Goal: Browse casually: Explore the website without a specific task or goal

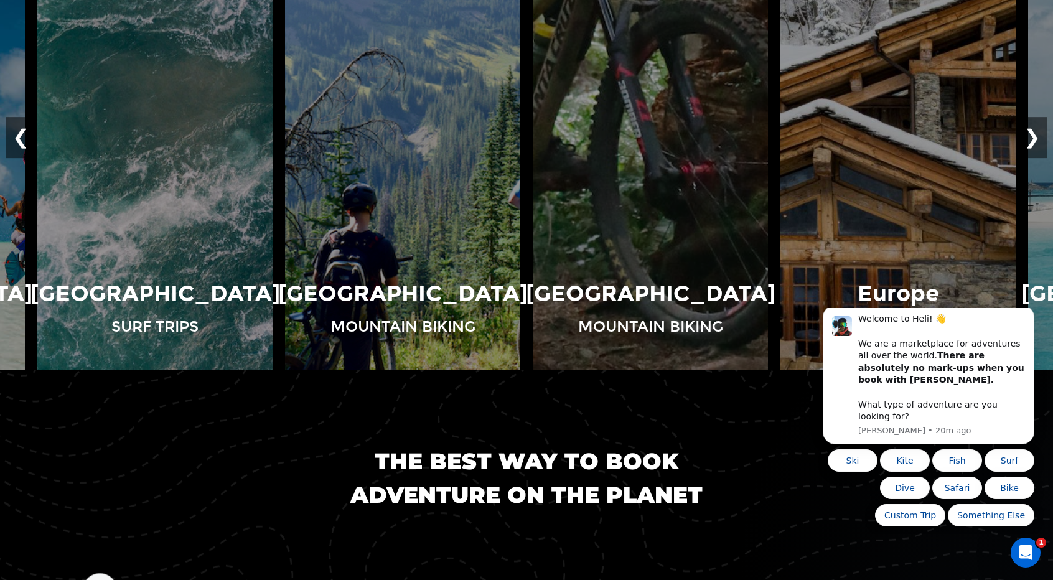
scroll to position [1120, 0]
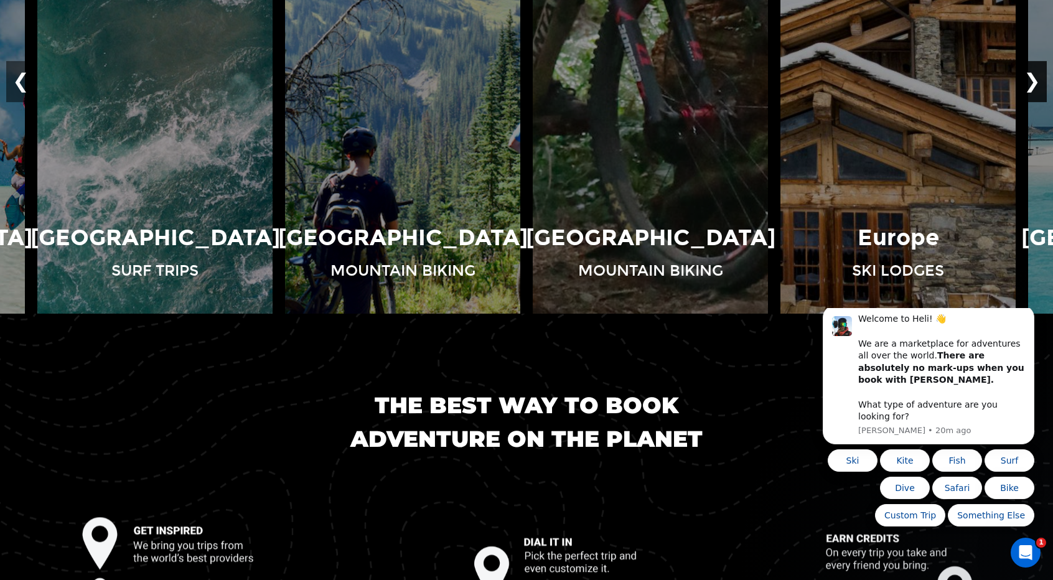
click at [1045, 80] on button "❯" at bounding box center [1032, 81] width 29 height 41
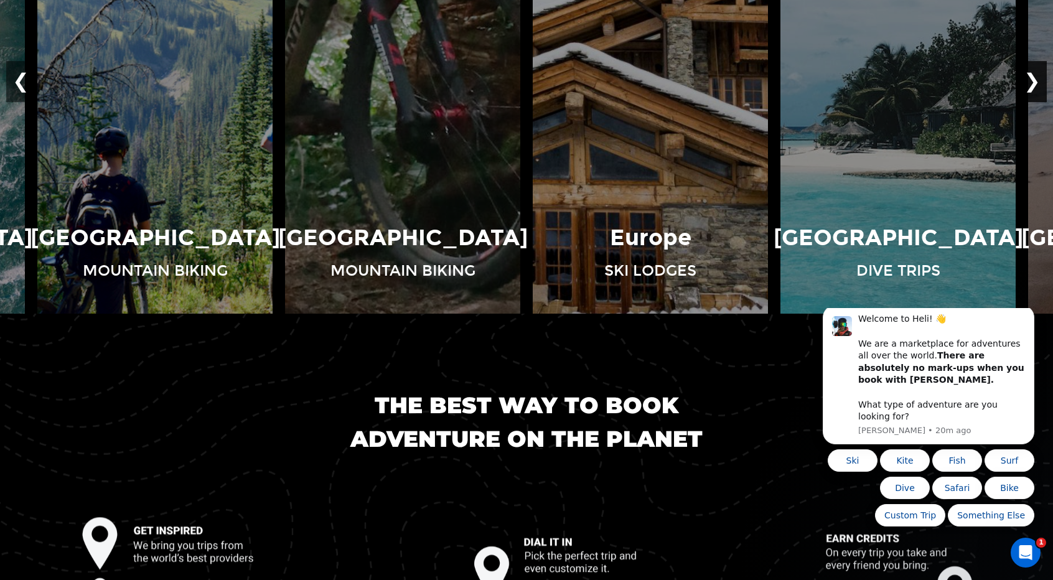
click at [1033, 82] on button "❯" at bounding box center [1032, 81] width 29 height 41
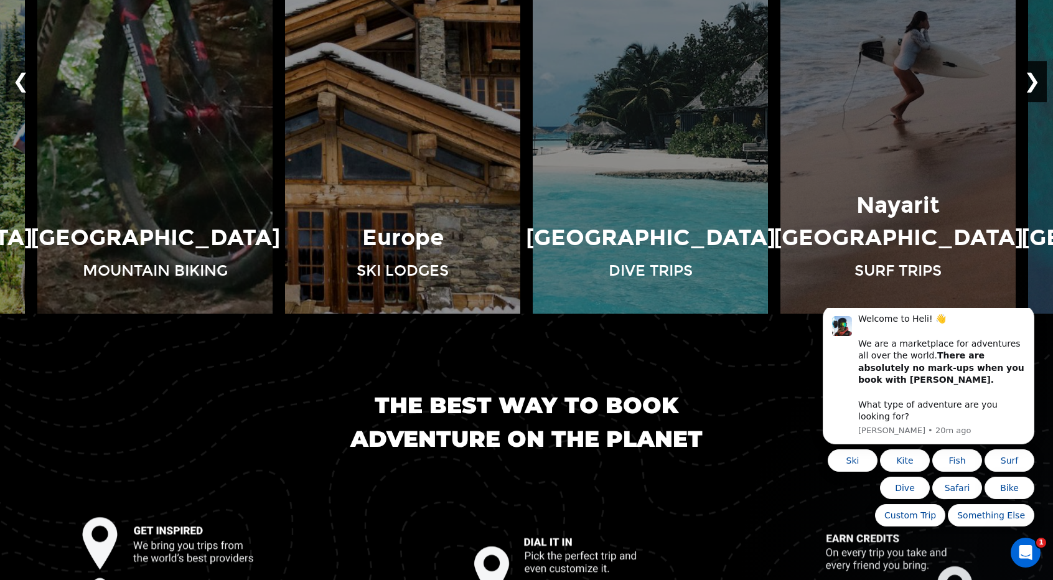
click at [1033, 82] on button "❯" at bounding box center [1032, 81] width 29 height 41
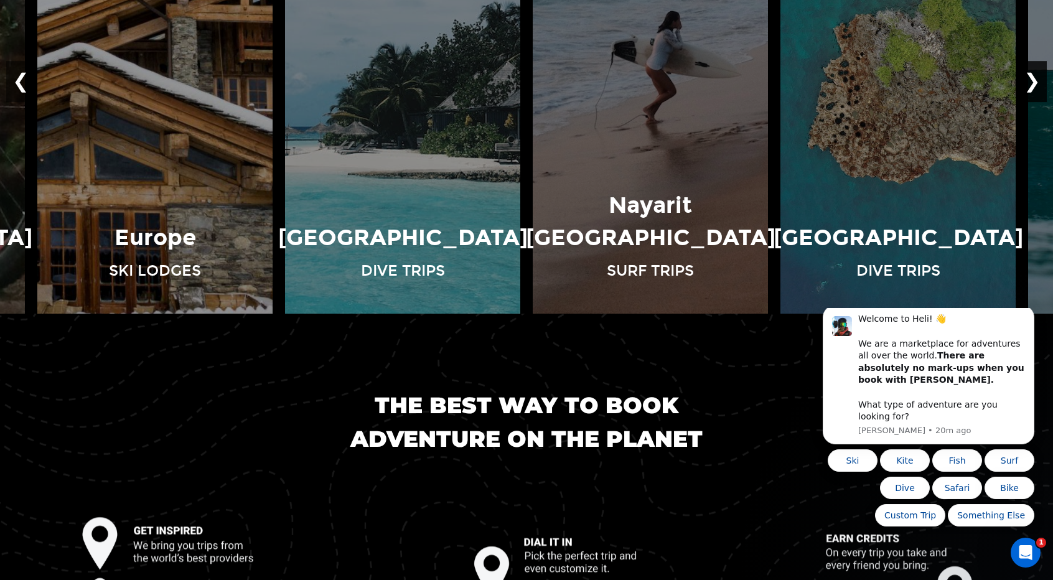
click at [1033, 82] on button "❯" at bounding box center [1032, 81] width 29 height 41
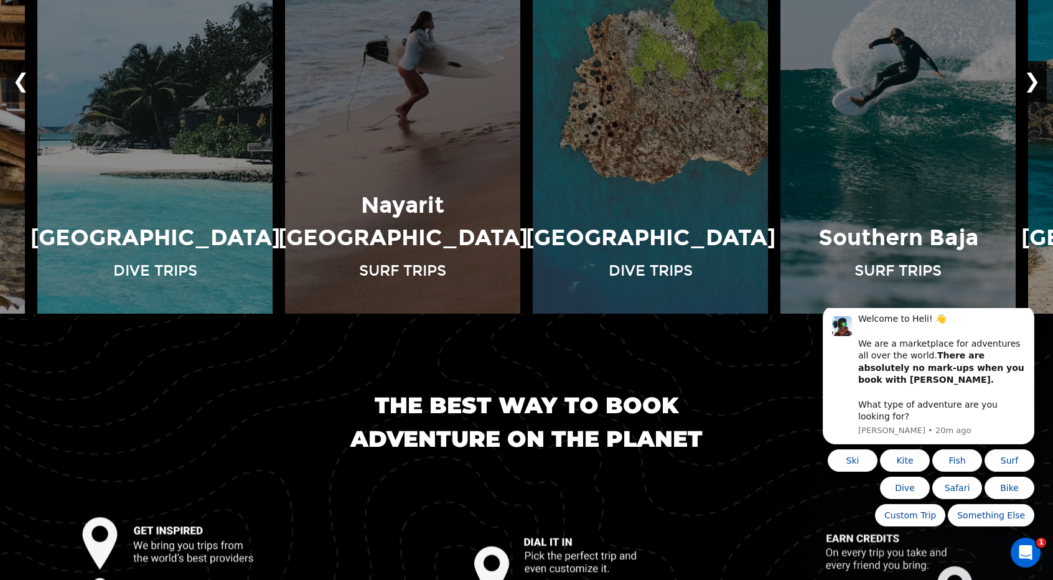
click at [1033, 82] on button "❯" at bounding box center [1032, 81] width 29 height 41
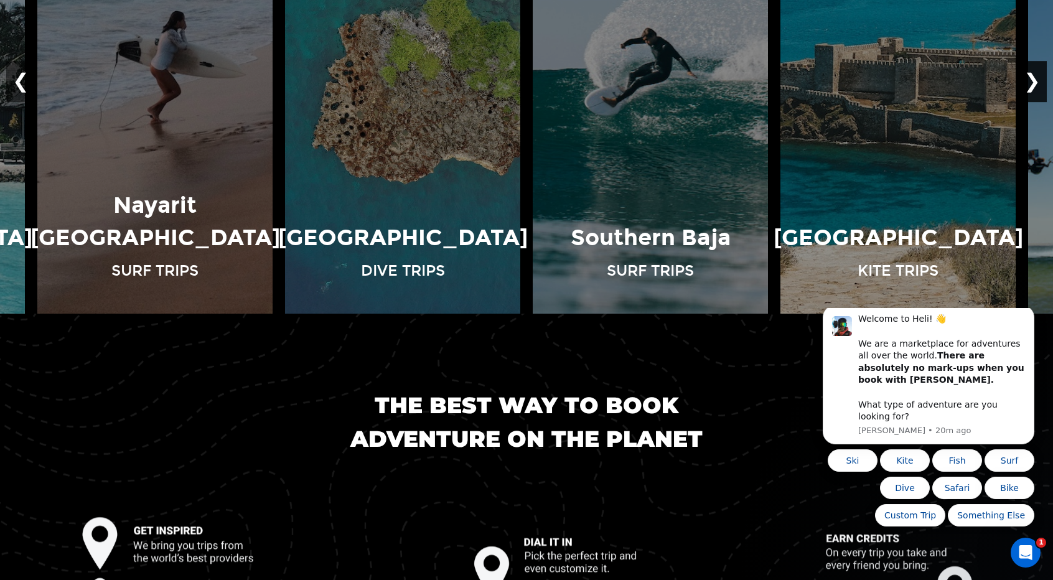
click at [1033, 82] on button "❯" at bounding box center [1032, 81] width 29 height 41
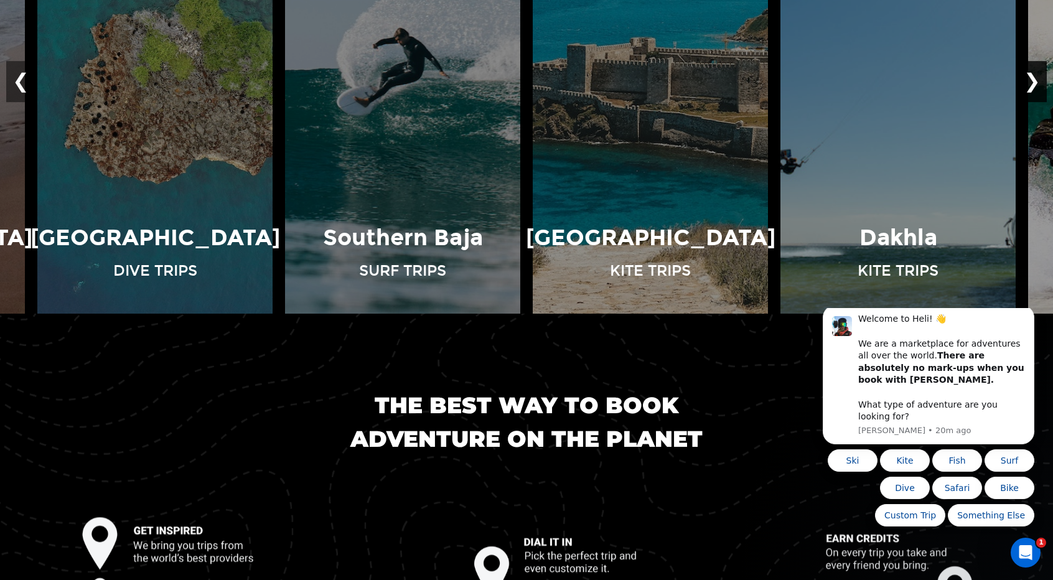
click at [1033, 82] on button "❯" at bounding box center [1032, 81] width 29 height 41
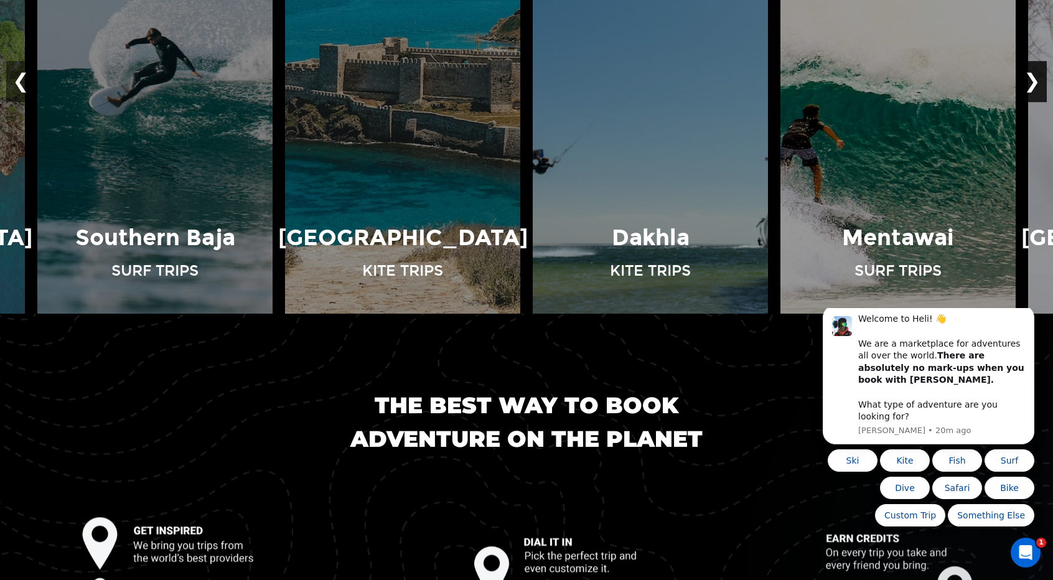
click at [1033, 82] on button "❯" at bounding box center [1032, 81] width 29 height 41
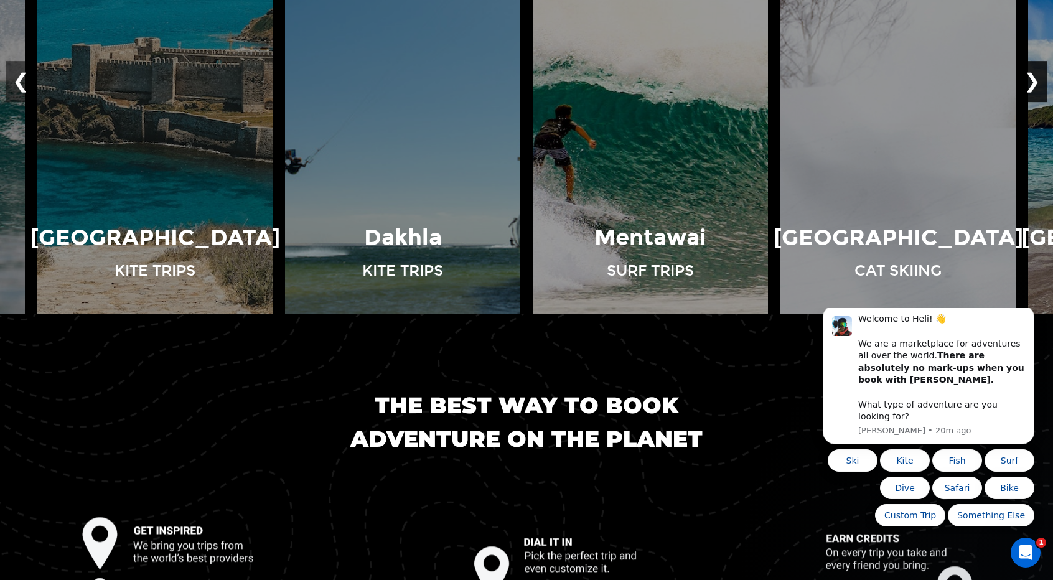
click at [1033, 82] on button "❯" at bounding box center [1032, 81] width 29 height 41
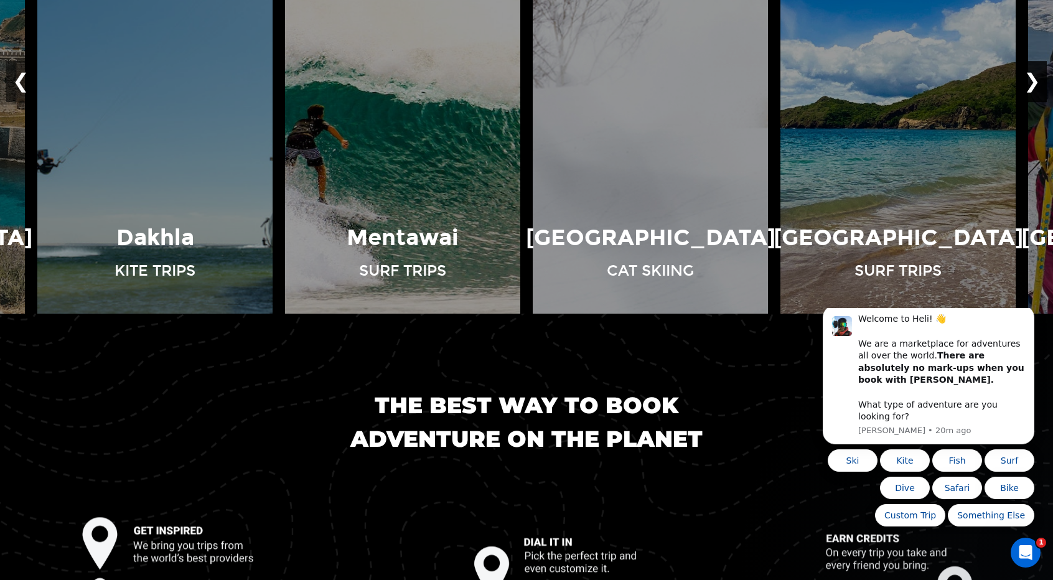
click at [1033, 82] on button "❯" at bounding box center [1032, 81] width 29 height 41
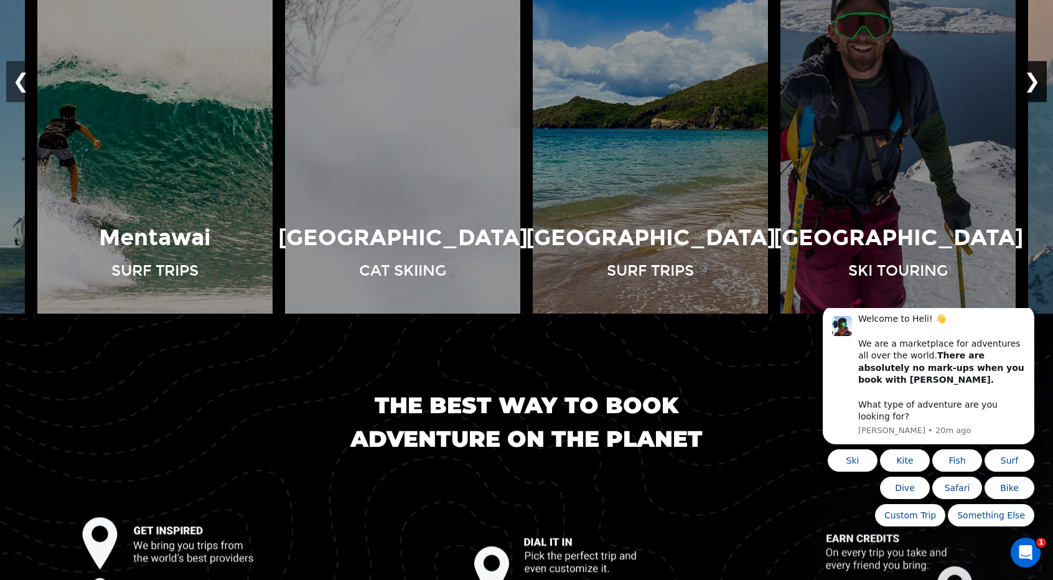
click at [1033, 82] on button "❯" at bounding box center [1032, 81] width 29 height 41
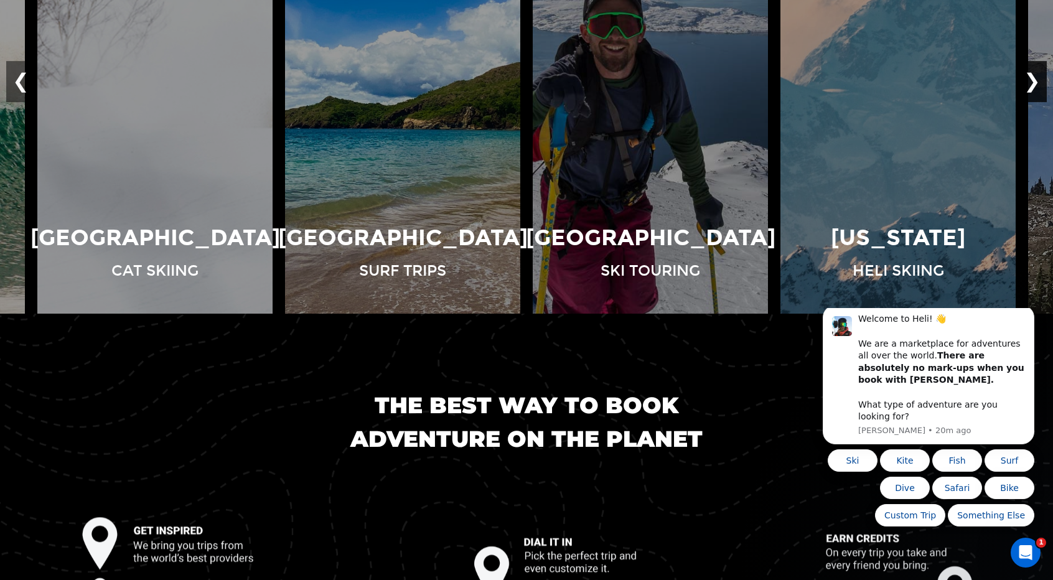
click at [1033, 82] on button "❯" at bounding box center [1032, 81] width 29 height 41
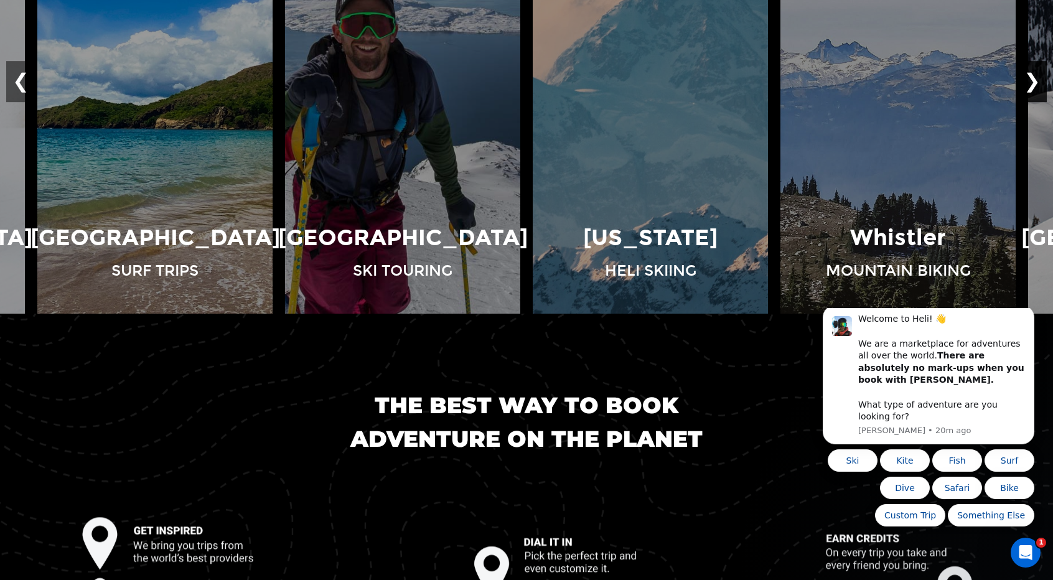
click at [1033, 82] on button "❯" at bounding box center [1032, 81] width 29 height 41
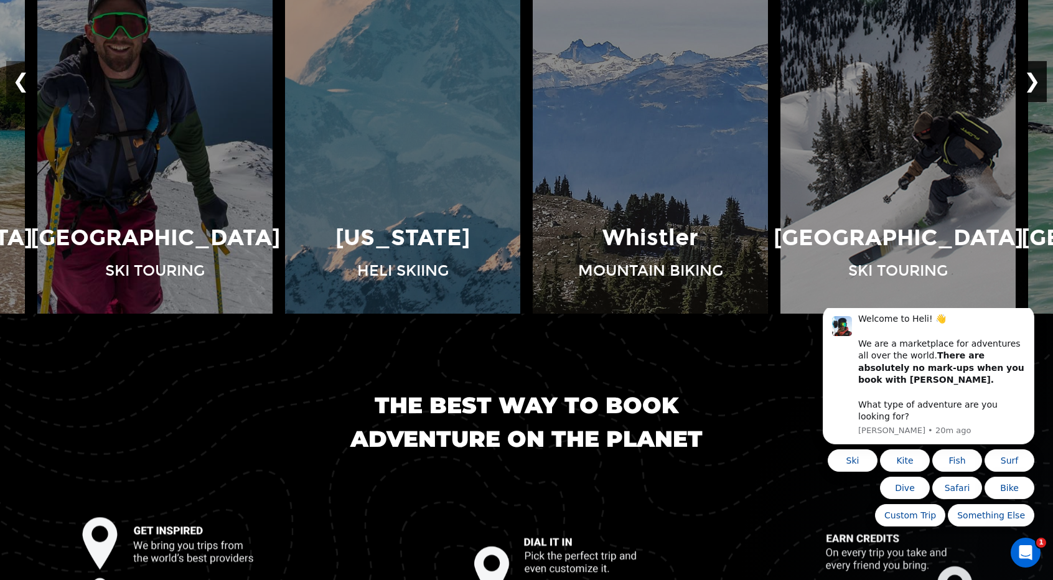
click at [1033, 82] on button "❯" at bounding box center [1032, 81] width 29 height 41
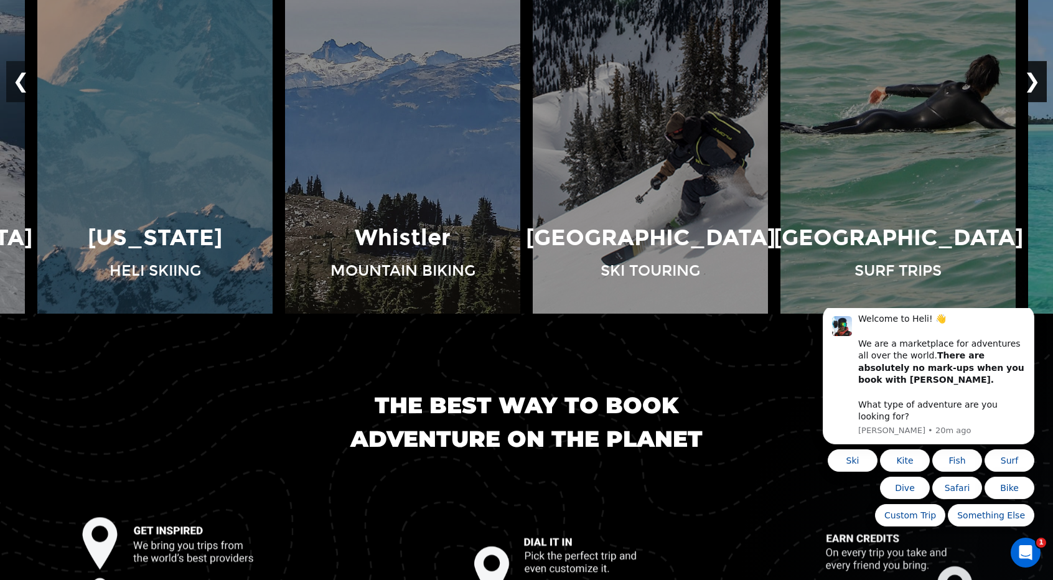
click at [1033, 82] on button "❯" at bounding box center [1032, 81] width 29 height 41
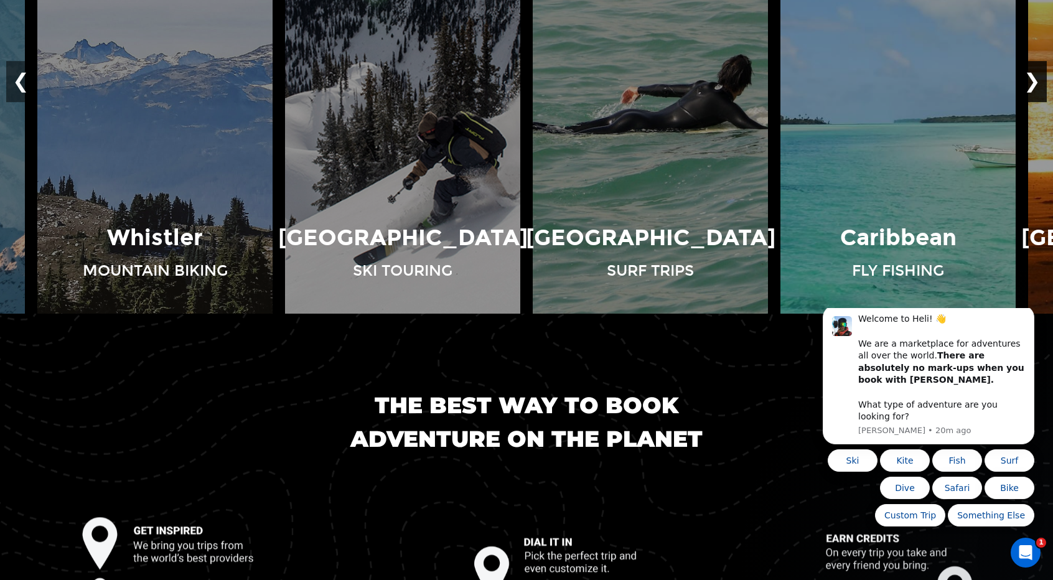
click at [1033, 82] on button "❯" at bounding box center [1032, 81] width 29 height 41
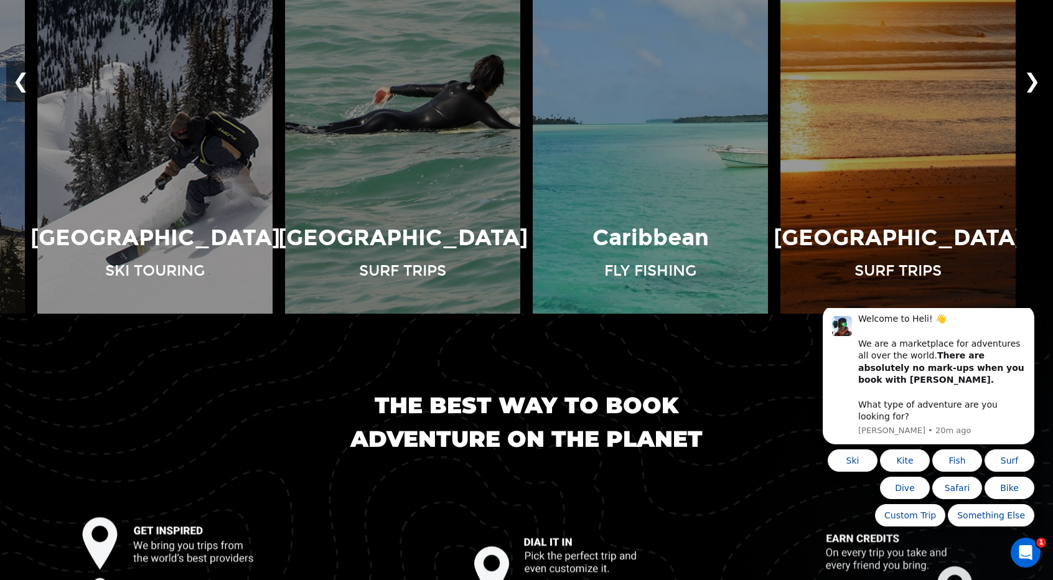
click at [1033, 82] on button "❯" at bounding box center [1032, 81] width 29 height 41
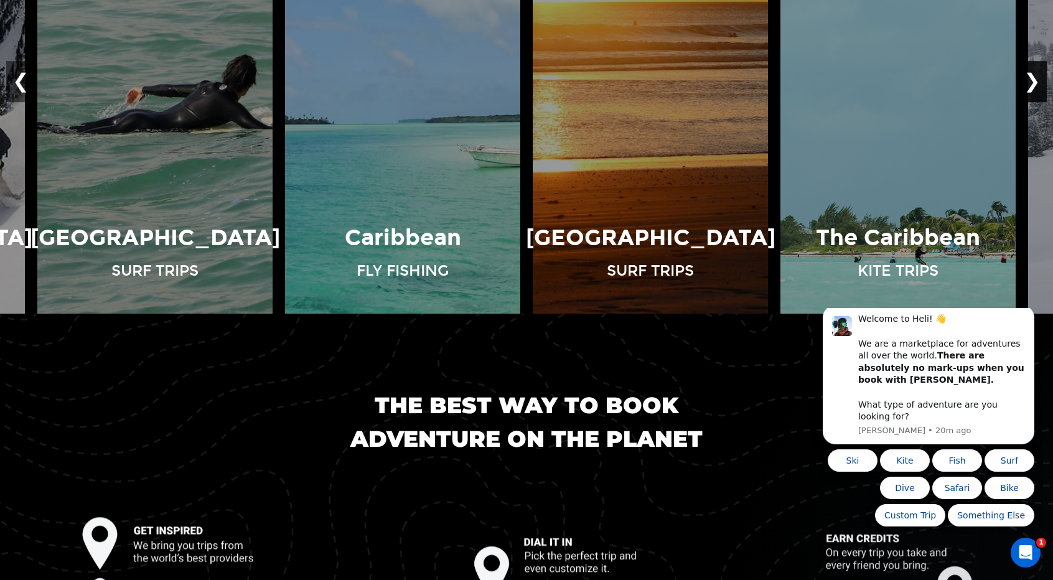
click at [1033, 82] on button "❯" at bounding box center [1032, 81] width 29 height 41
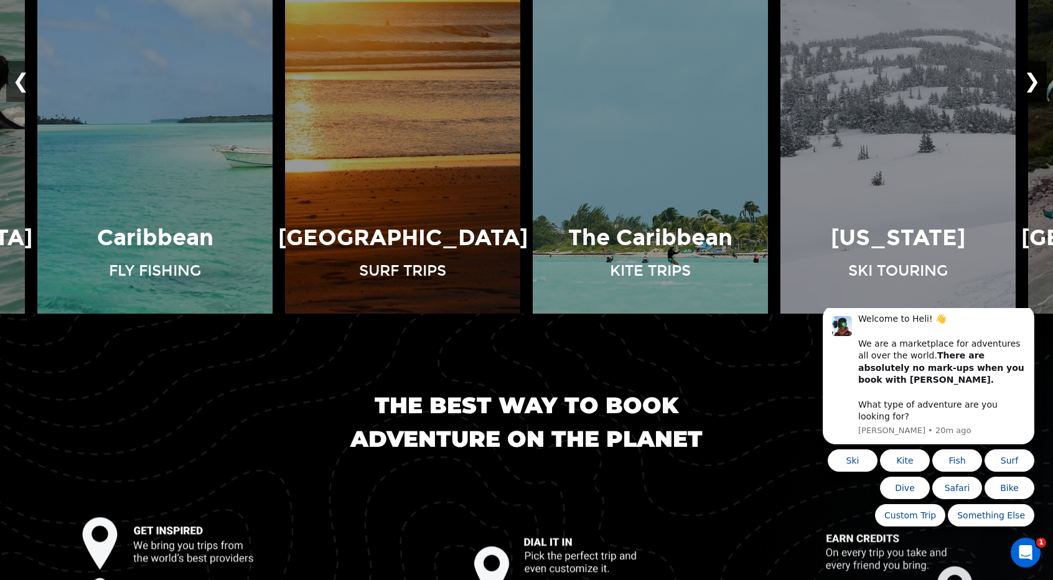
click at [1033, 82] on button "❯" at bounding box center [1032, 81] width 29 height 41
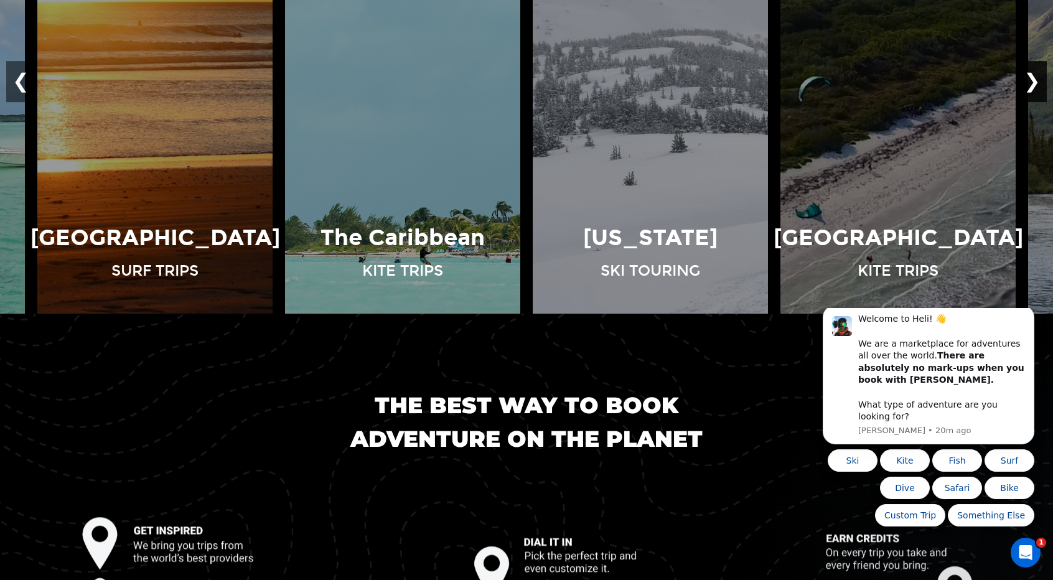
click at [1033, 82] on button "❯" at bounding box center [1032, 81] width 29 height 41
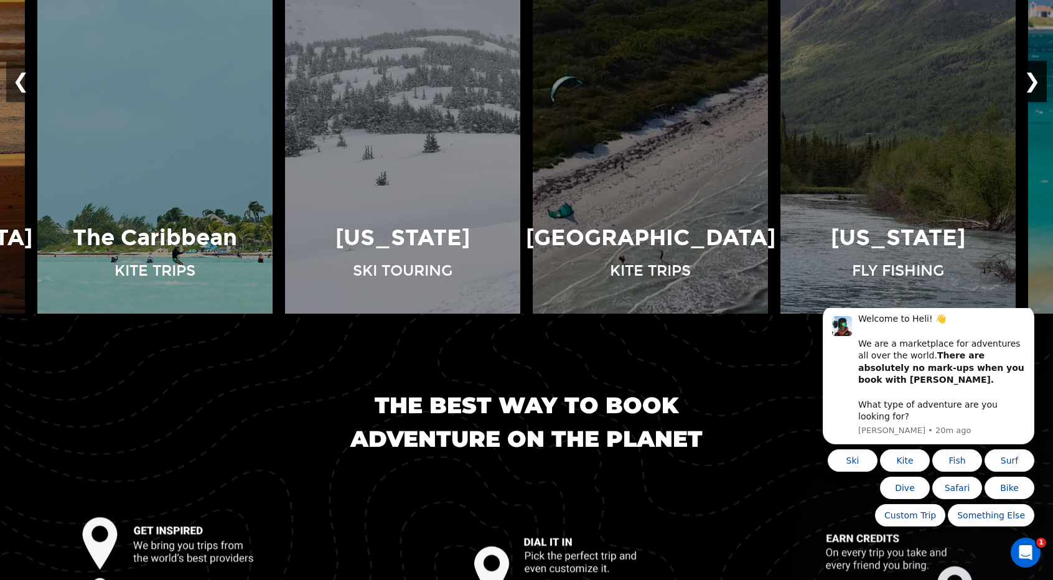
click at [1033, 82] on button "❯" at bounding box center [1032, 81] width 29 height 41
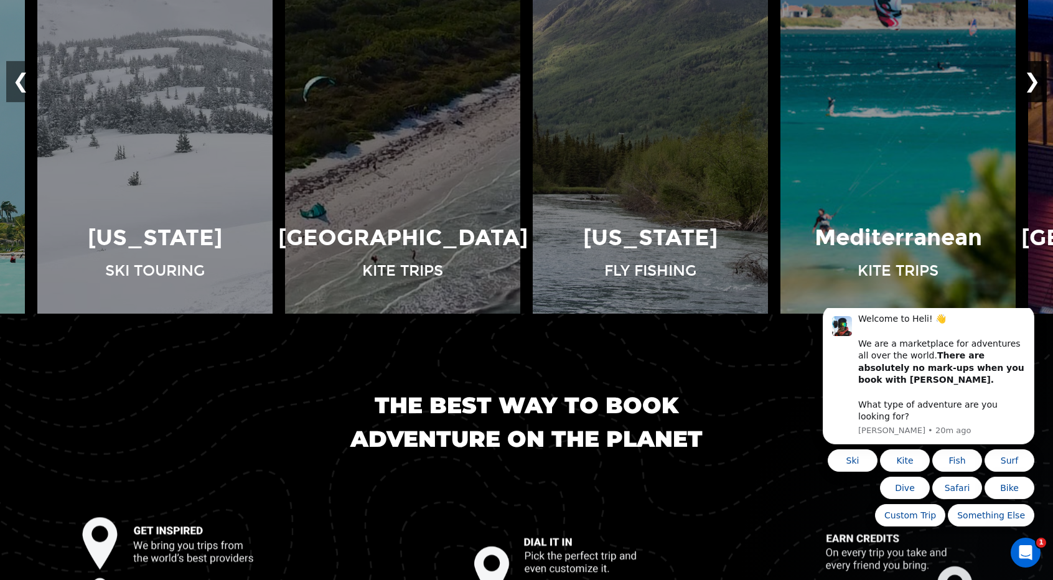
click at [1033, 82] on button "❯" at bounding box center [1032, 81] width 29 height 41
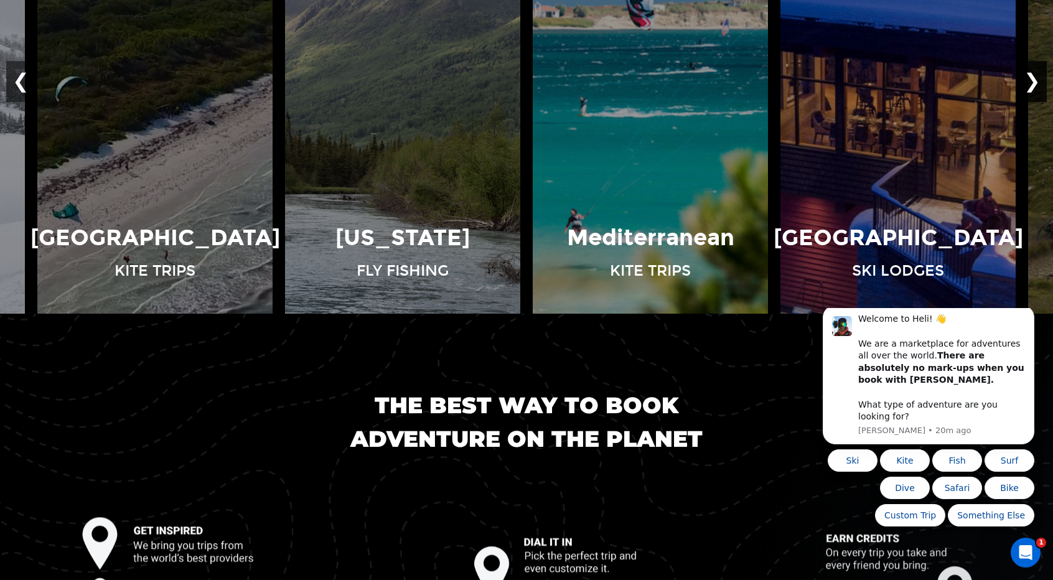
click at [1033, 82] on button "❯" at bounding box center [1032, 81] width 29 height 41
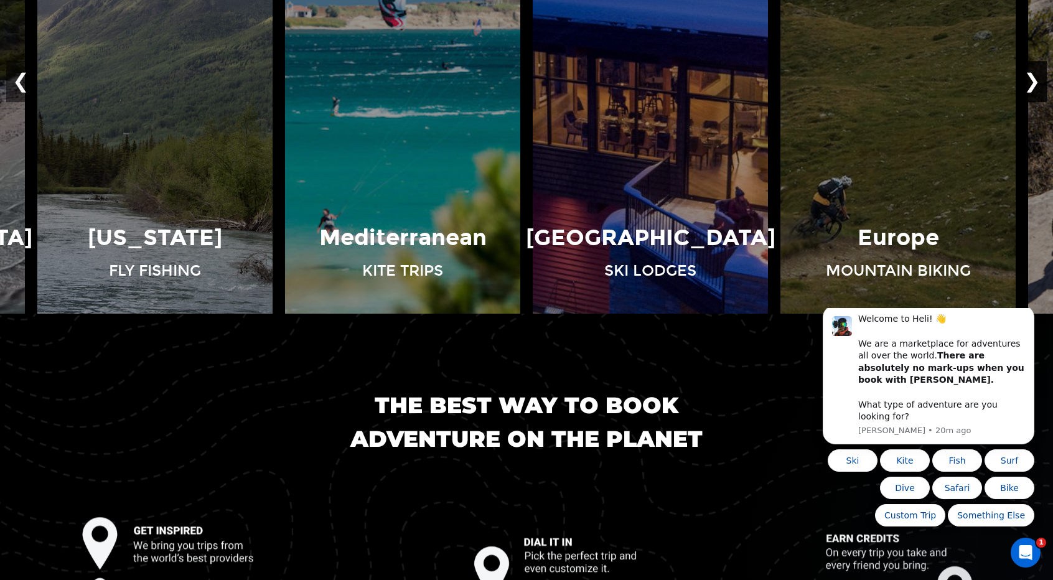
click at [1033, 82] on button "❯" at bounding box center [1032, 81] width 29 height 41
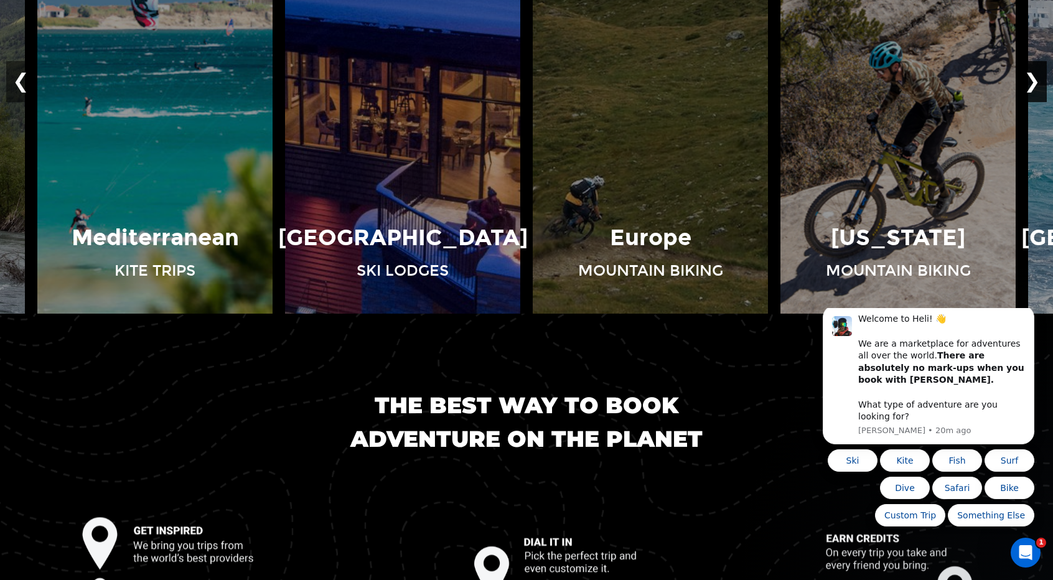
click at [1033, 82] on button "❯" at bounding box center [1032, 81] width 29 height 41
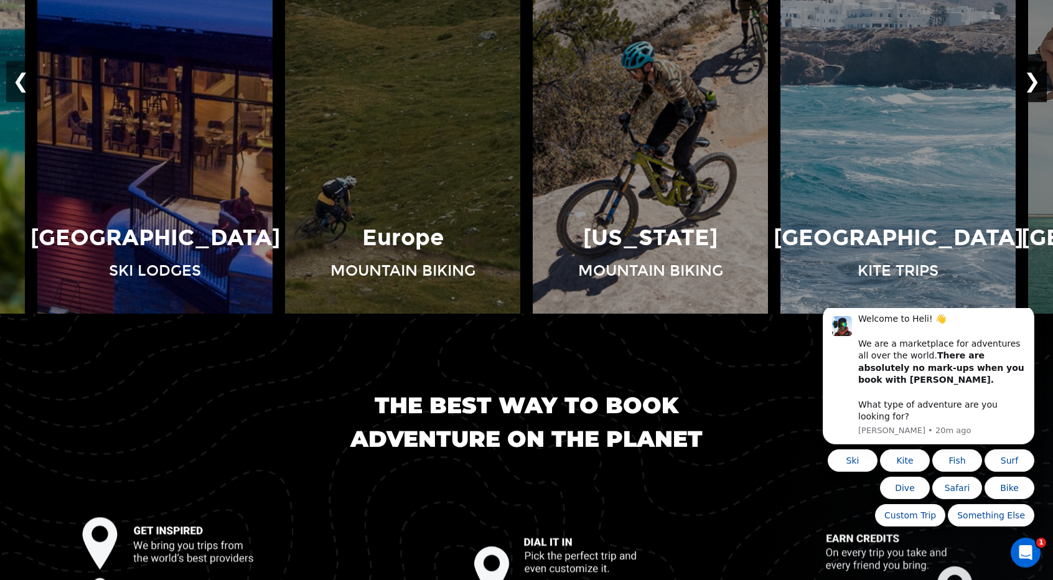
click at [1033, 82] on button "❯" at bounding box center [1032, 81] width 29 height 41
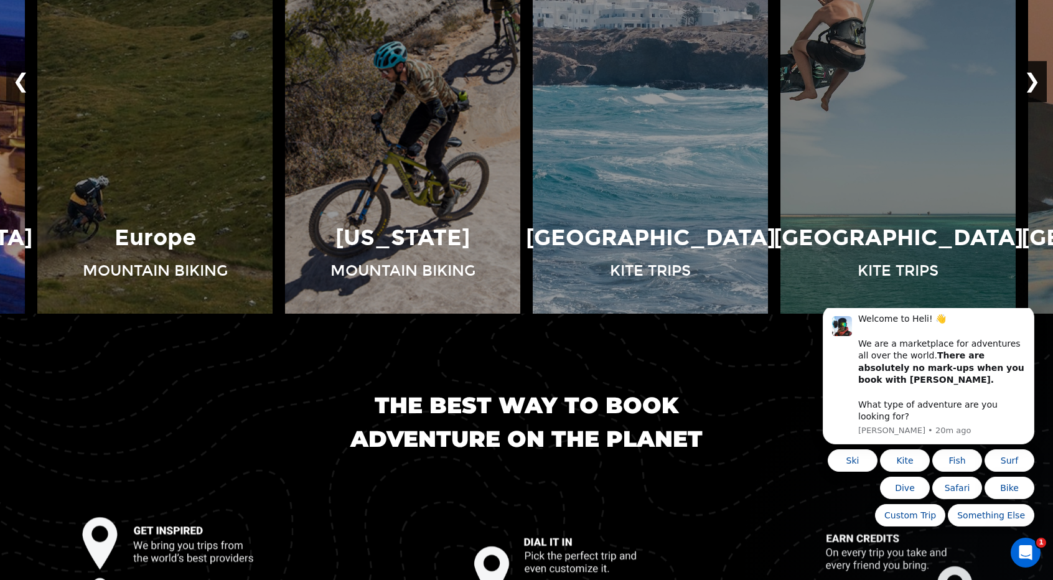
click at [1033, 82] on button "❯" at bounding box center [1032, 81] width 29 height 41
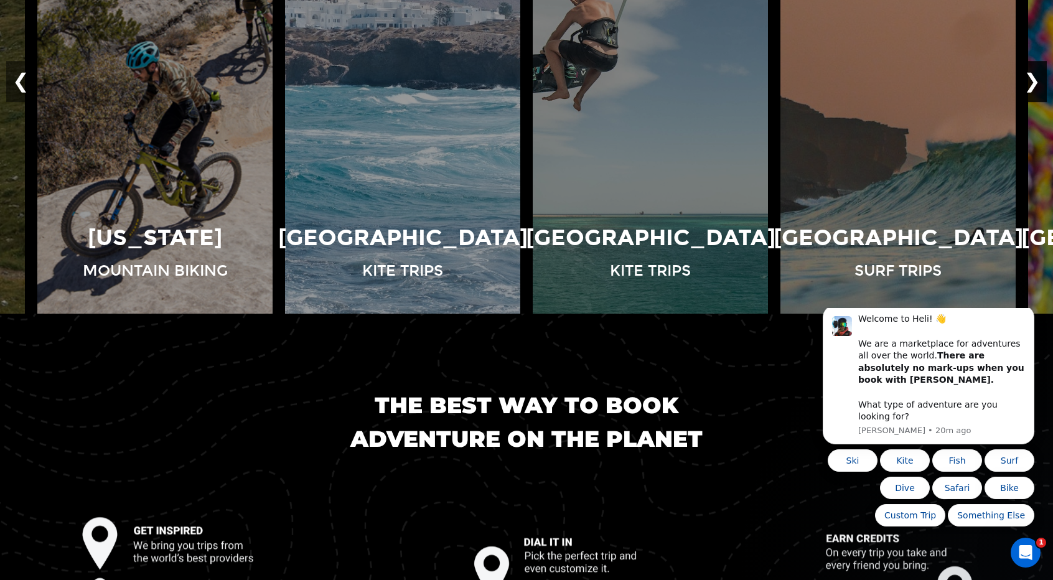
click at [1033, 82] on button "❯" at bounding box center [1032, 81] width 29 height 41
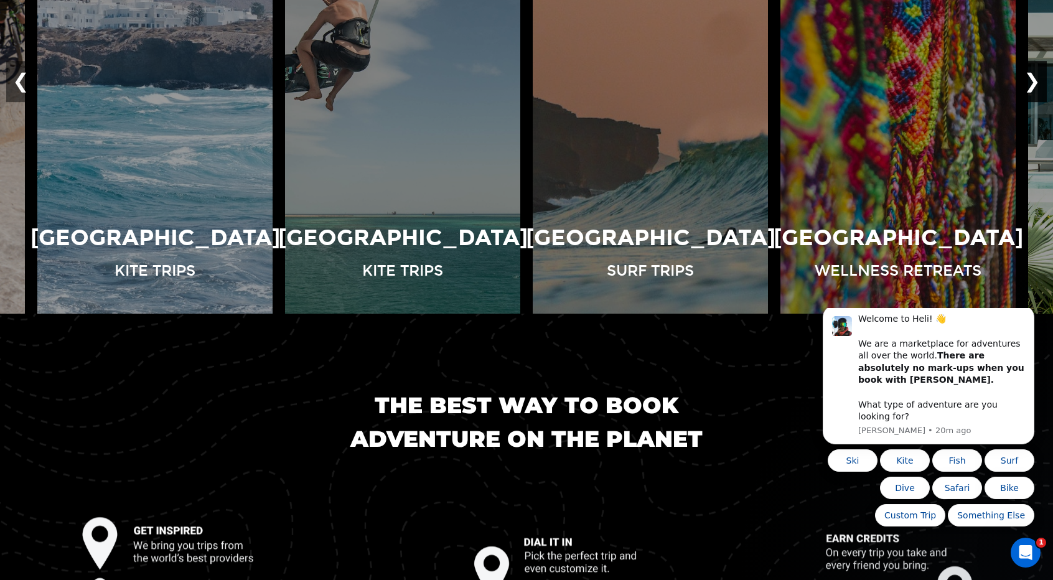
click at [1033, 82] on button "❯" at bounding box center [1032, 81] width 29 height 41
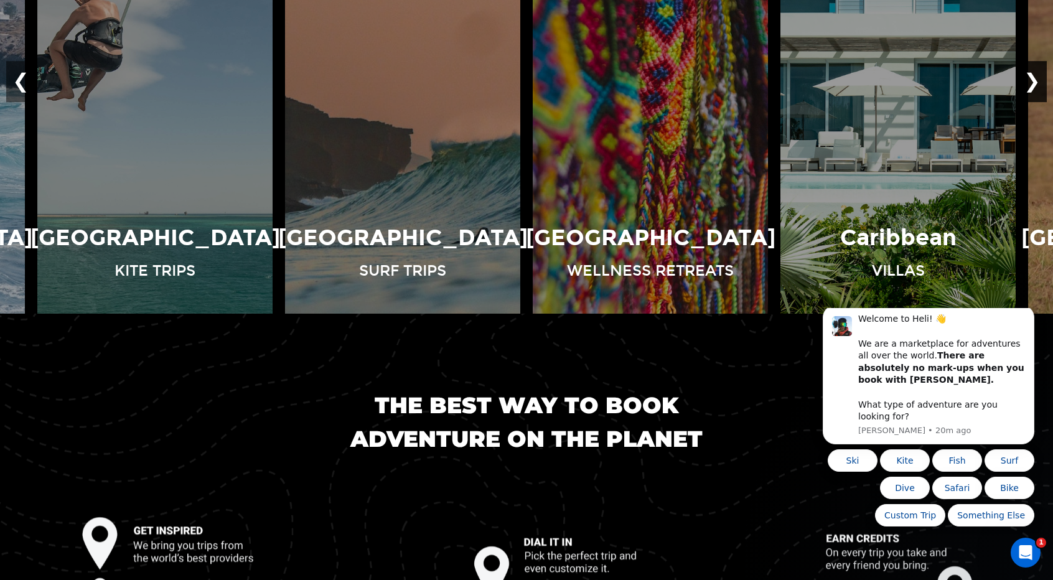
click at [1033, 82] on button "❯" at bounding box center [1032, 81] width 29 height 41
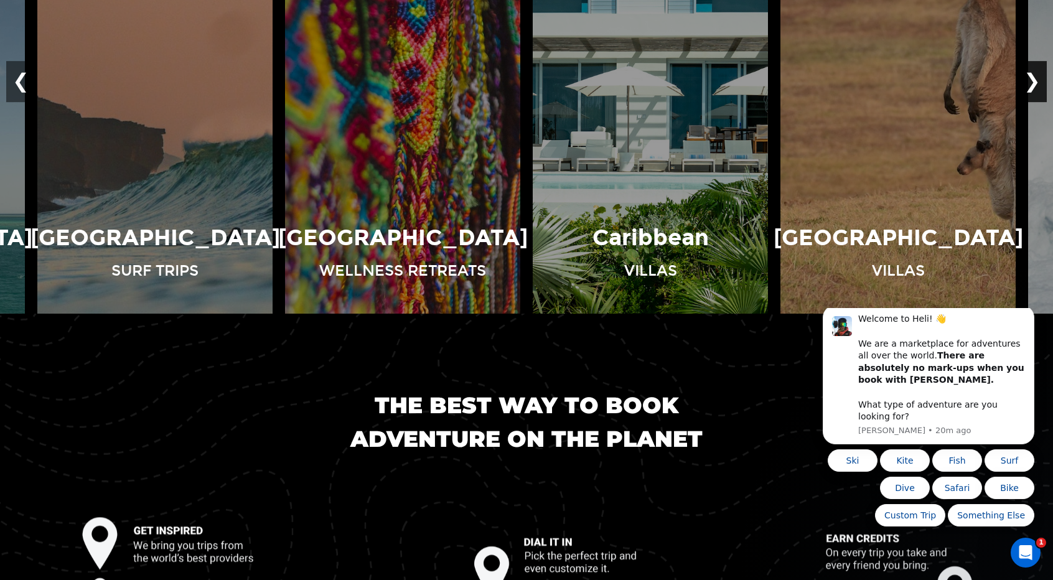
click at [1033, 82] on button "❯" at bounding box center [1032, 81] width 29 height 41
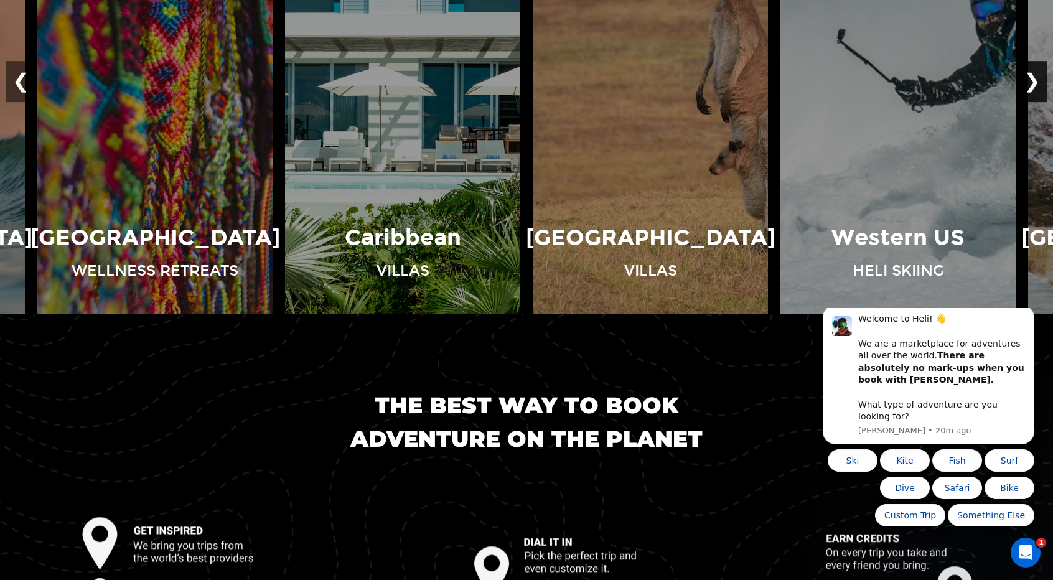
click at [1033, 82] on button "❯" at bounding box center [1032, 81] width 29 height 41
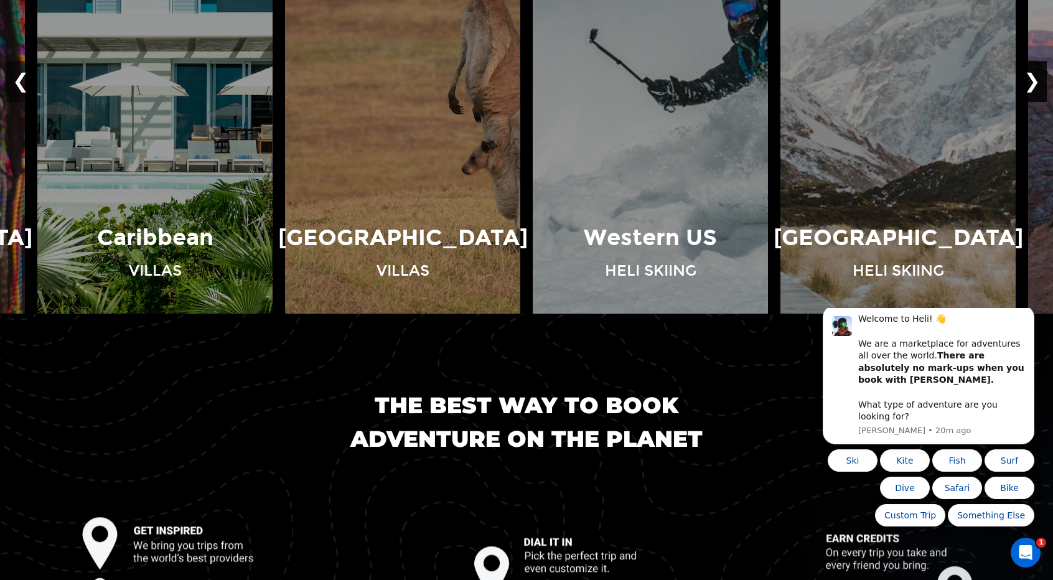
click at [1033, 82] on button "❯" at bounding box center [1032, 81] width 29 height 41
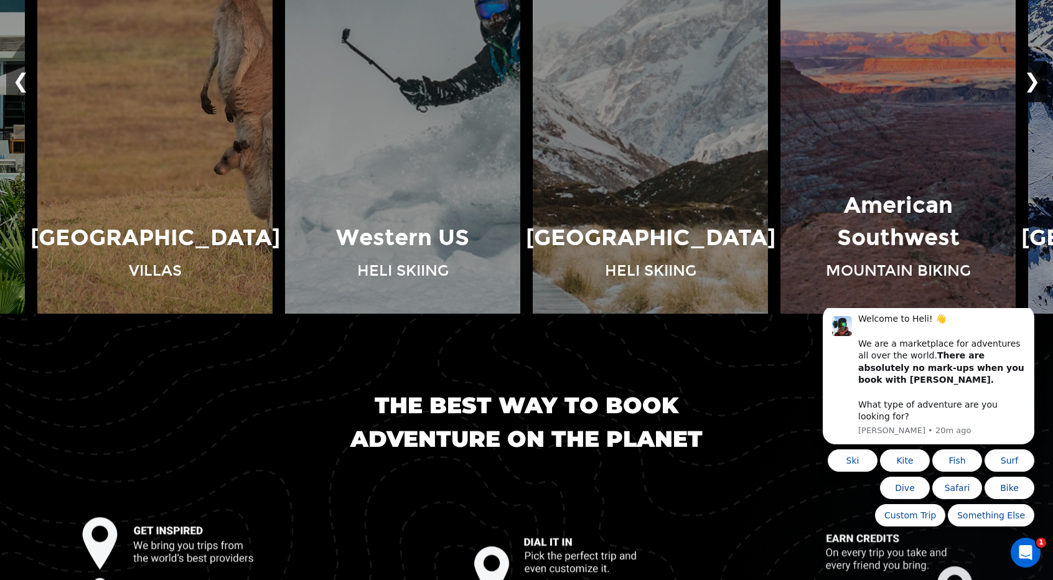
click at [1033, 82] on button "❯" at bounding box center [1032, 81] width 29 height 41
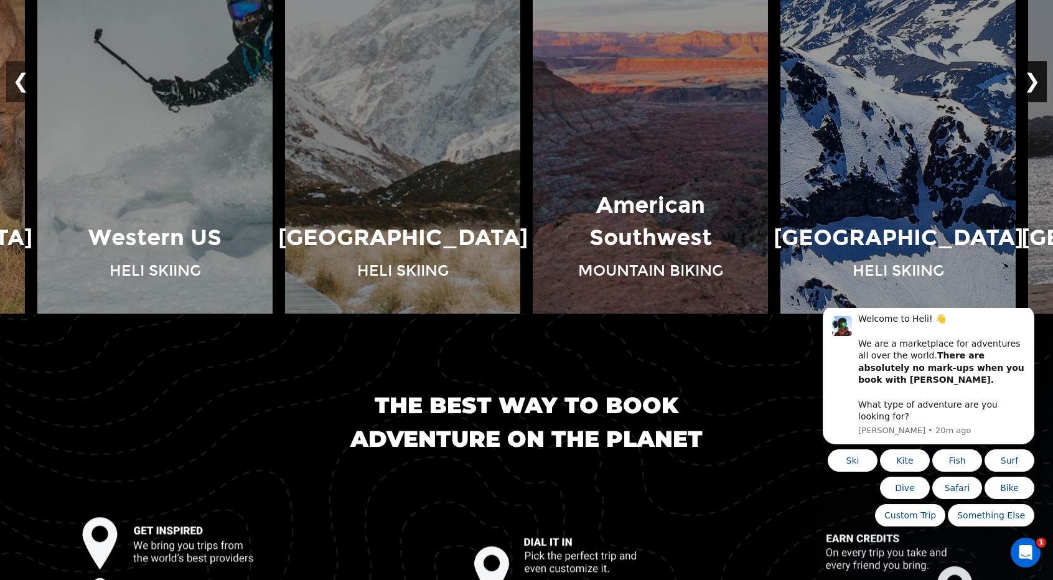
click at [1033, 82] on button "❯" at bounding box center [1032, 81] width 29 height 41
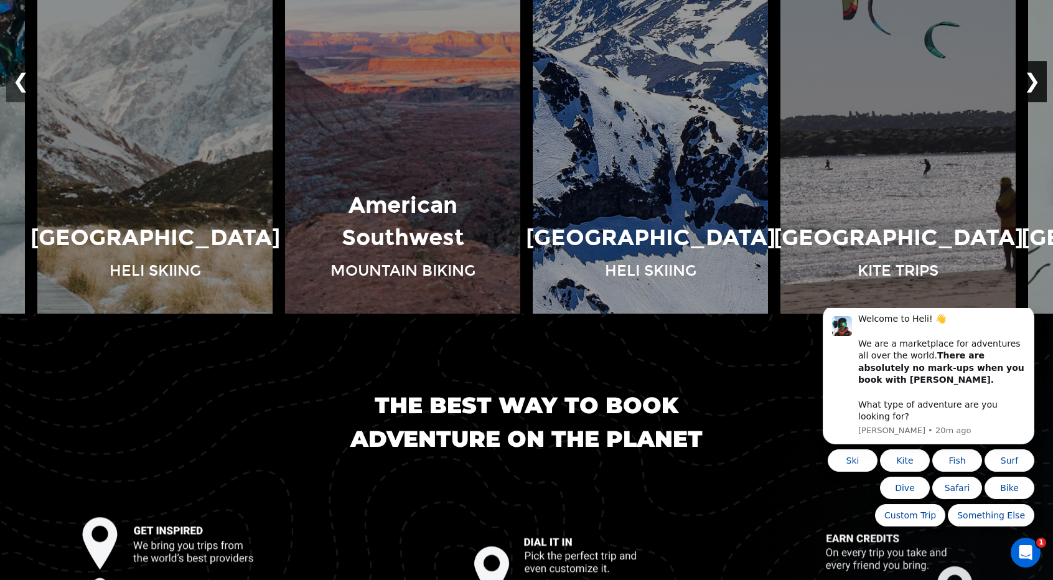
click at [1033, 82] on button "❯" at bounding box center [1032, 81] width 29 height 41
